Goal: Information Seeking & Learning: Learn about a topic

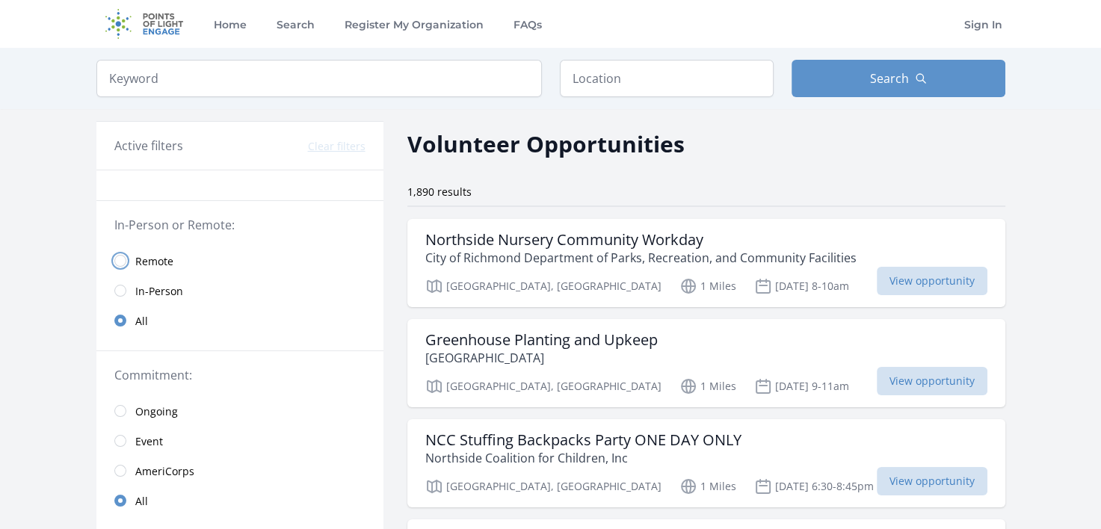
click at [122, 263] on input "radio" at bounding box center [120, 261] width 12 height 12
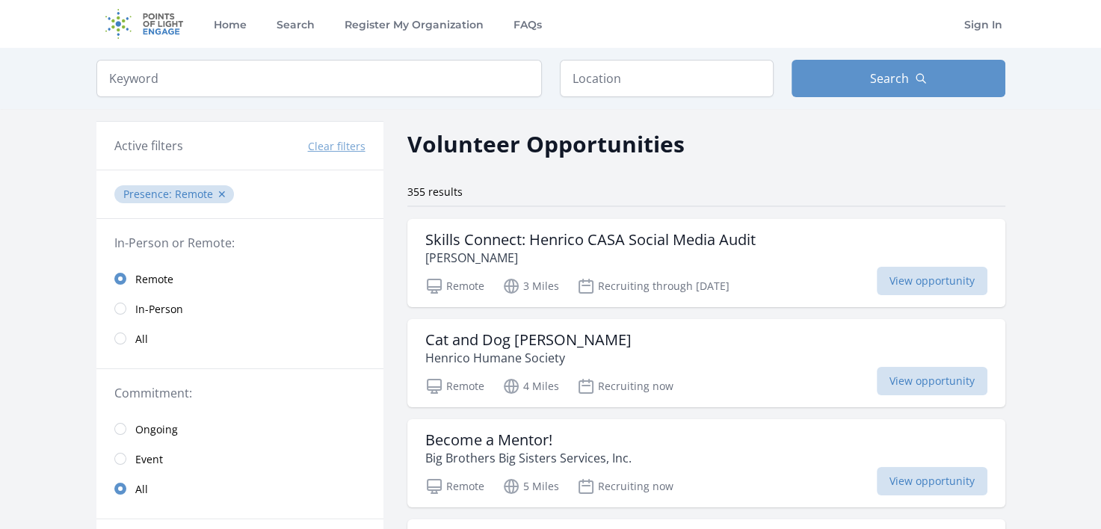
click at [122, 264] on link "Remote" at bounding box center [239, 279] width 287 height 30
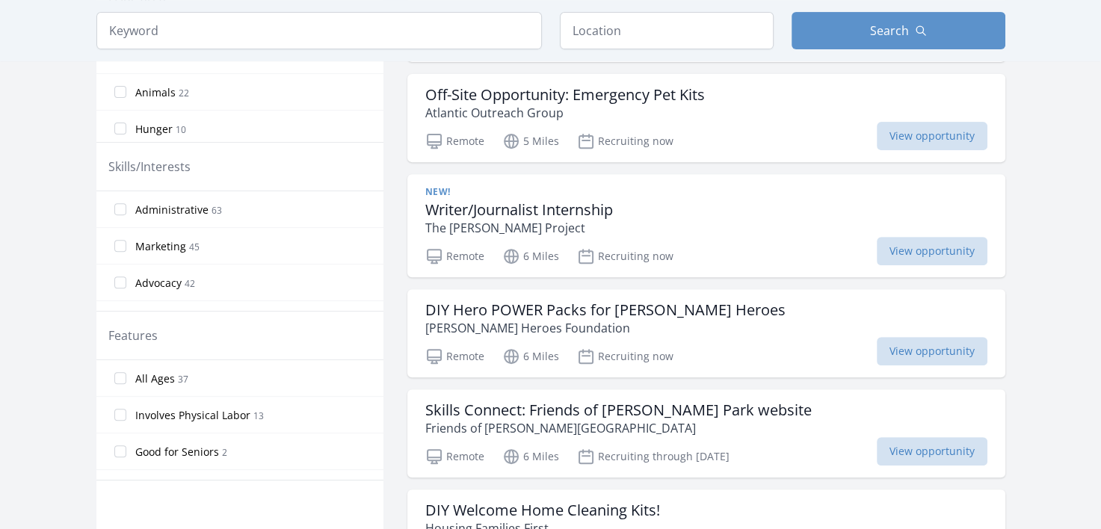
scroll to position [546, 0]
click at [117, 377] on input "All Ages [DEMOGRAPHIC_DATA]" at bounding box center [120, 377] width 12 height 12
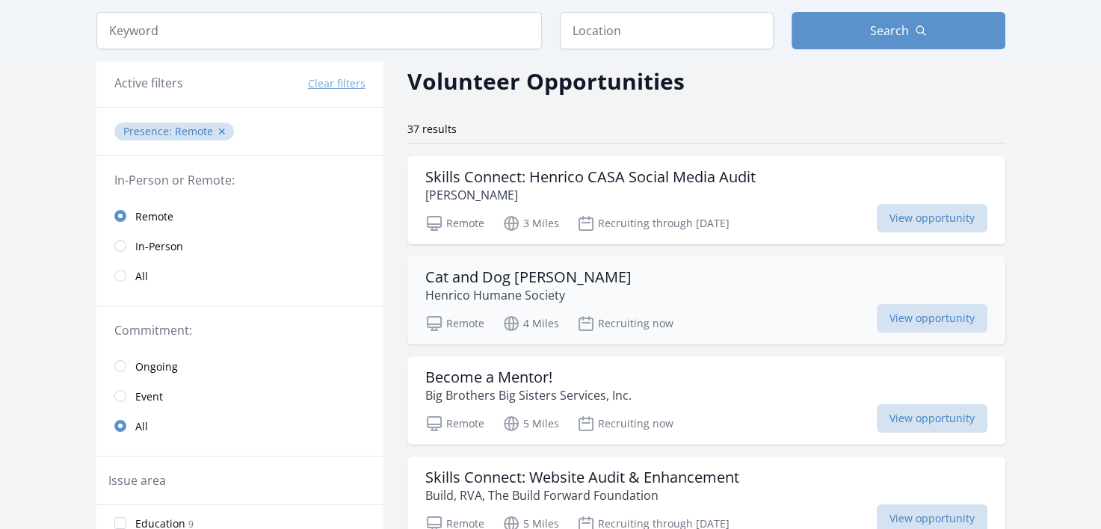
scroll to position [67, 0]
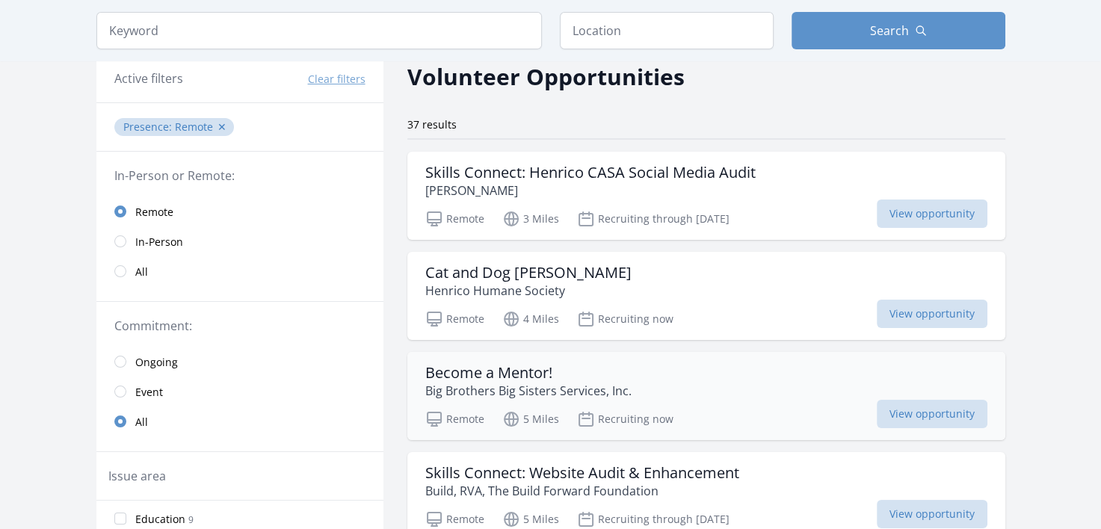
click at [516, 375] on h3 "Become a Mentor!" at bounding box center [528, 373] width 206 height 18
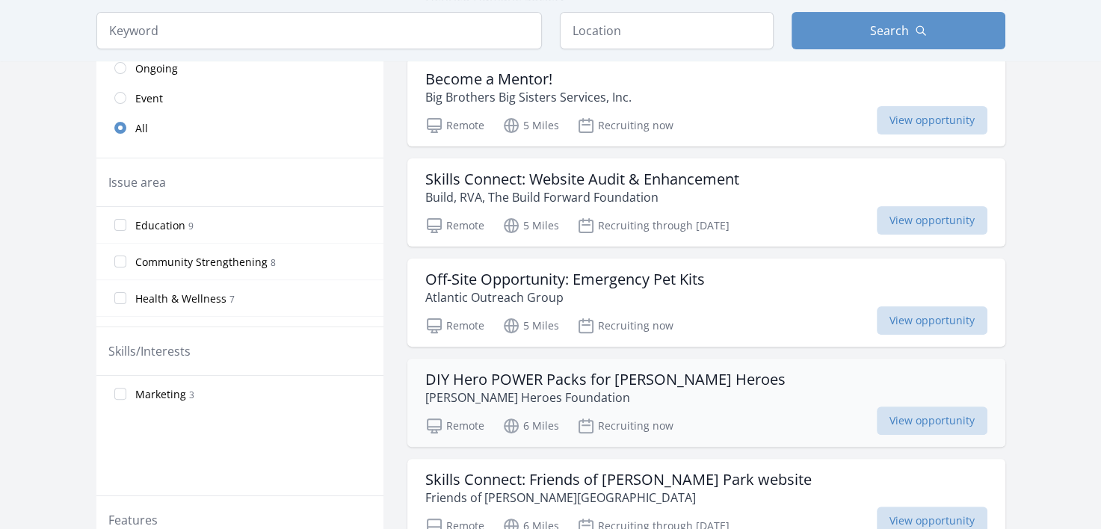
scroll to position [370, 0]
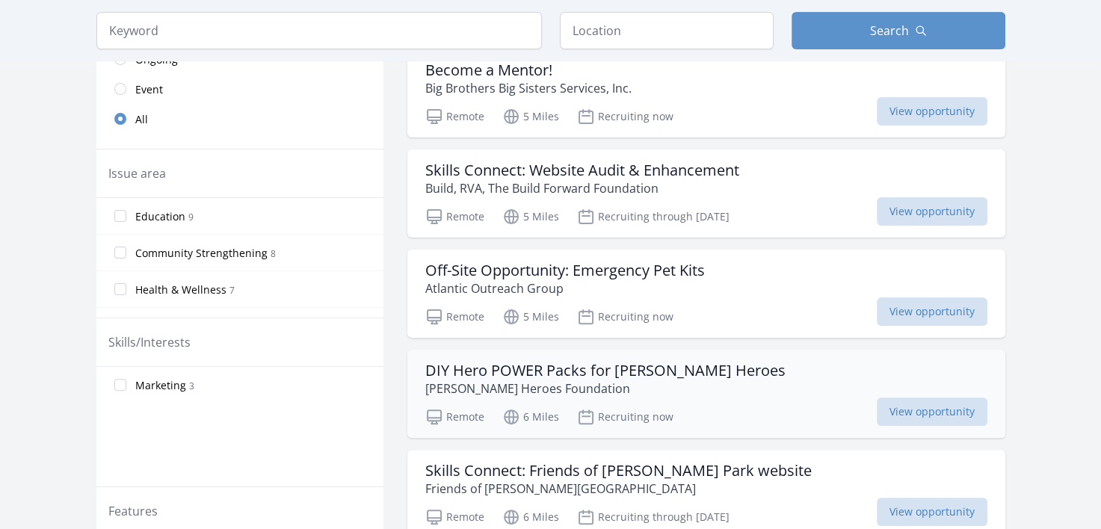
click at [566, 368] on h3 "DIY Hero POWER Packs for [PERSON_NAME] Heroes" at bounding box center [605, 371] width 360 height 18
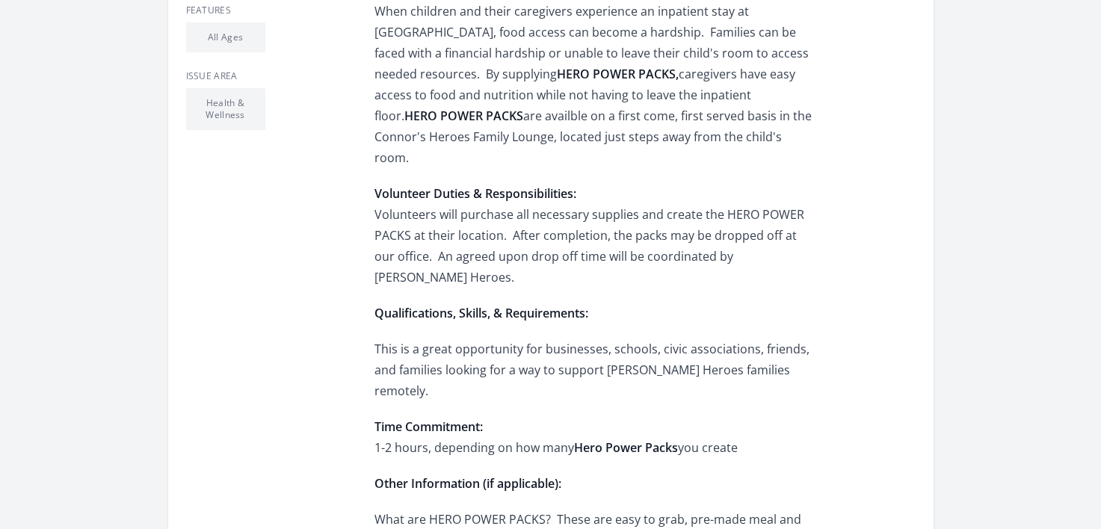
scroll to position [595, 0]
